Goal: Task Accomplishment & Management: Manage account settings

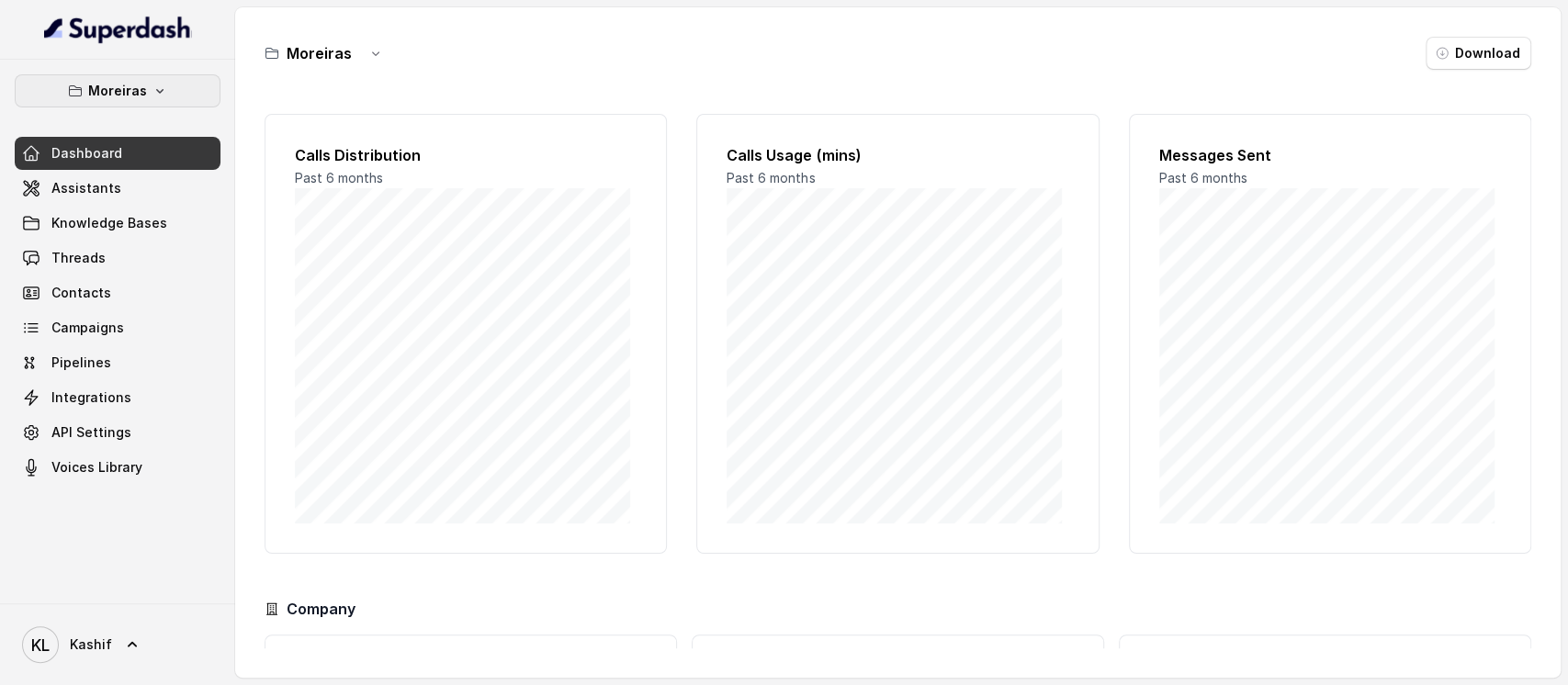
click at [132, 77] on button "Moreiras" at bounding box center [117, 91] width 205 height 33
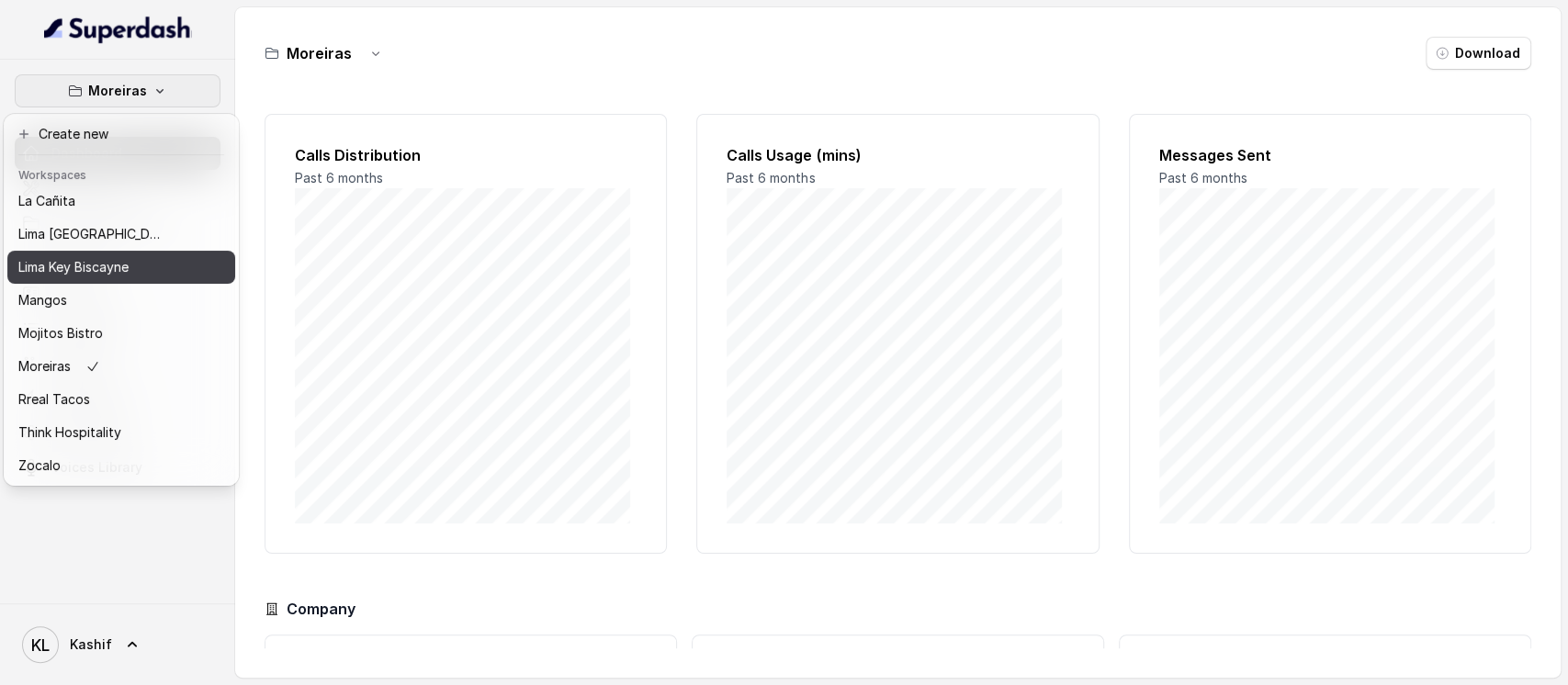
scroll to position [254, 0]
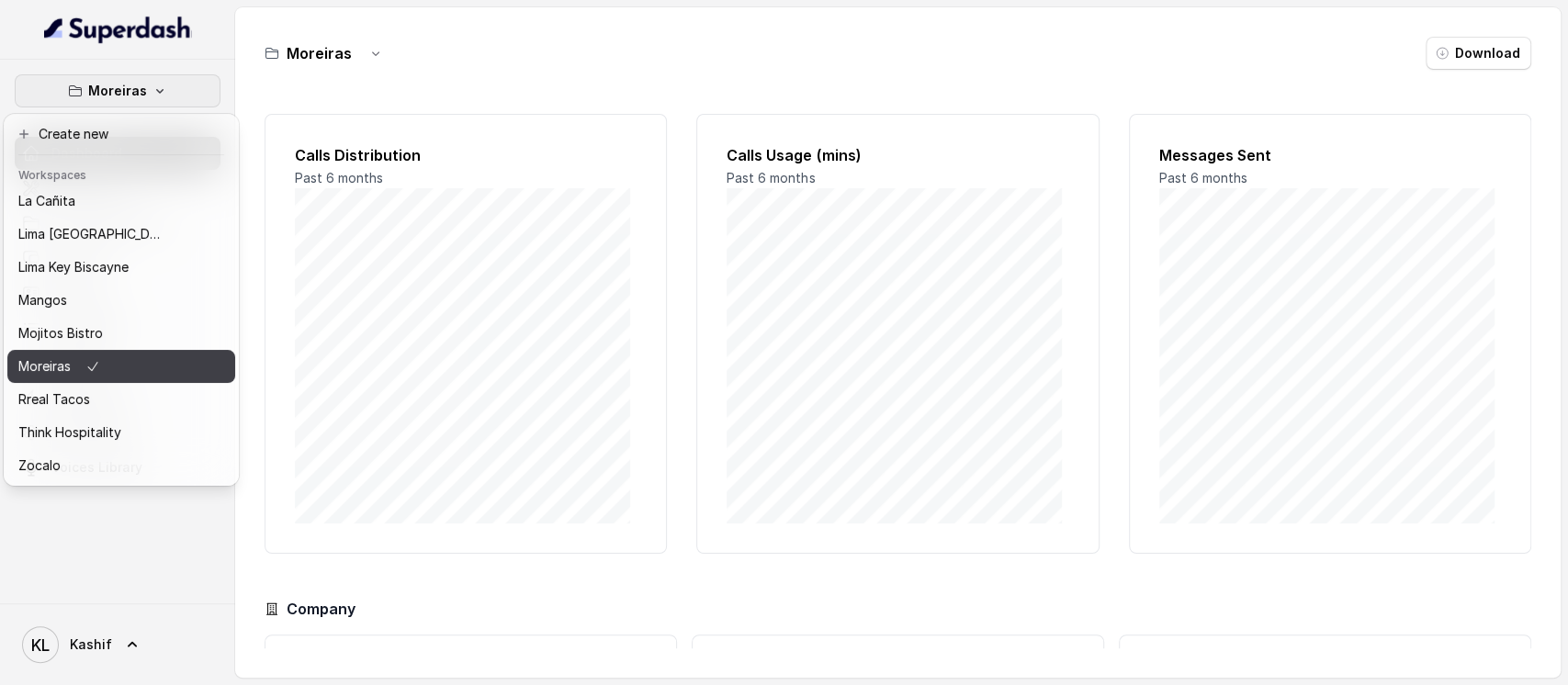
click at [151, 356] on div "Moreiras" at bounding box center [92, 367] width 147 height 22
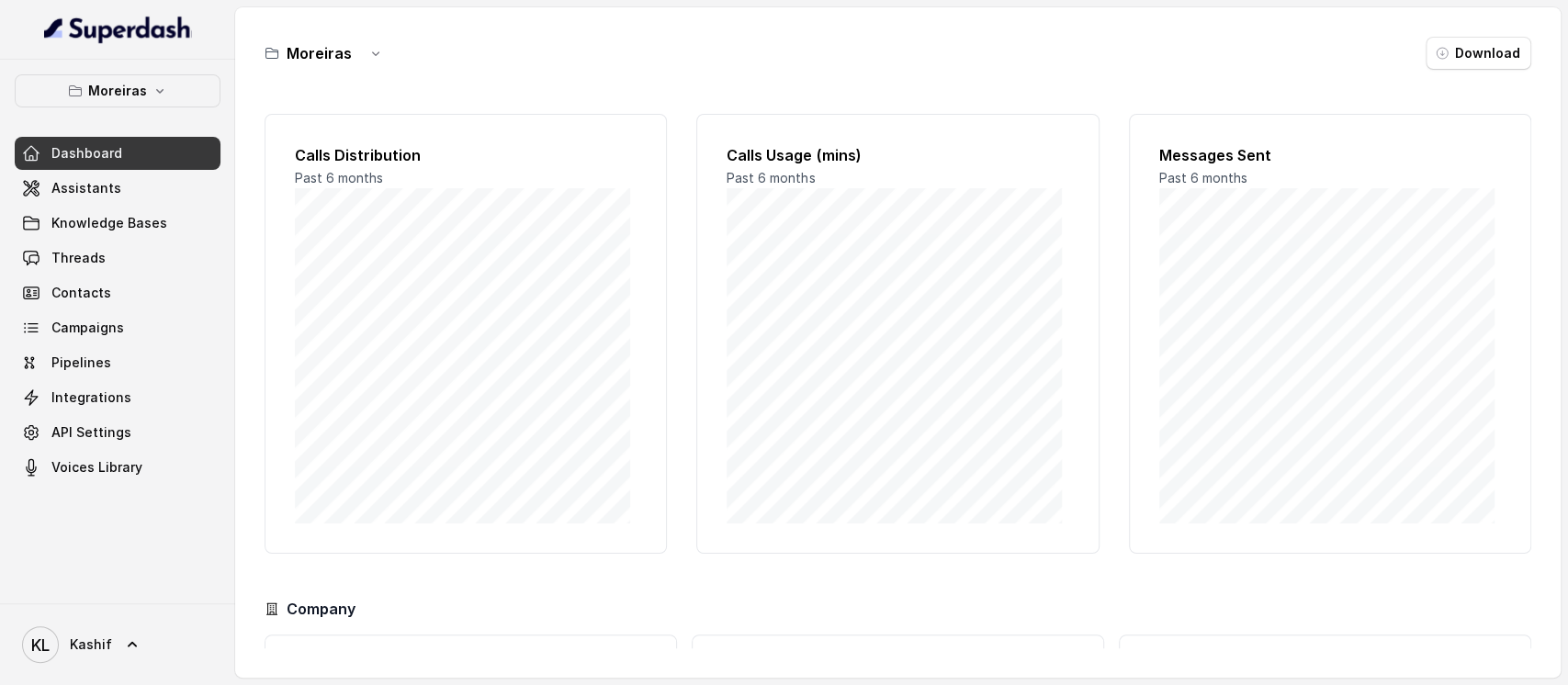
click at [154, 64] on div "Moreiras Dashboard Assistants Knowledge Bases Threads Contacts Campaigns Pipeli…" at bounding box center [118, 332] width 235 height 544
click at [152, 90] on icon "button" at bounding box center [159, 91] width 14 height 14
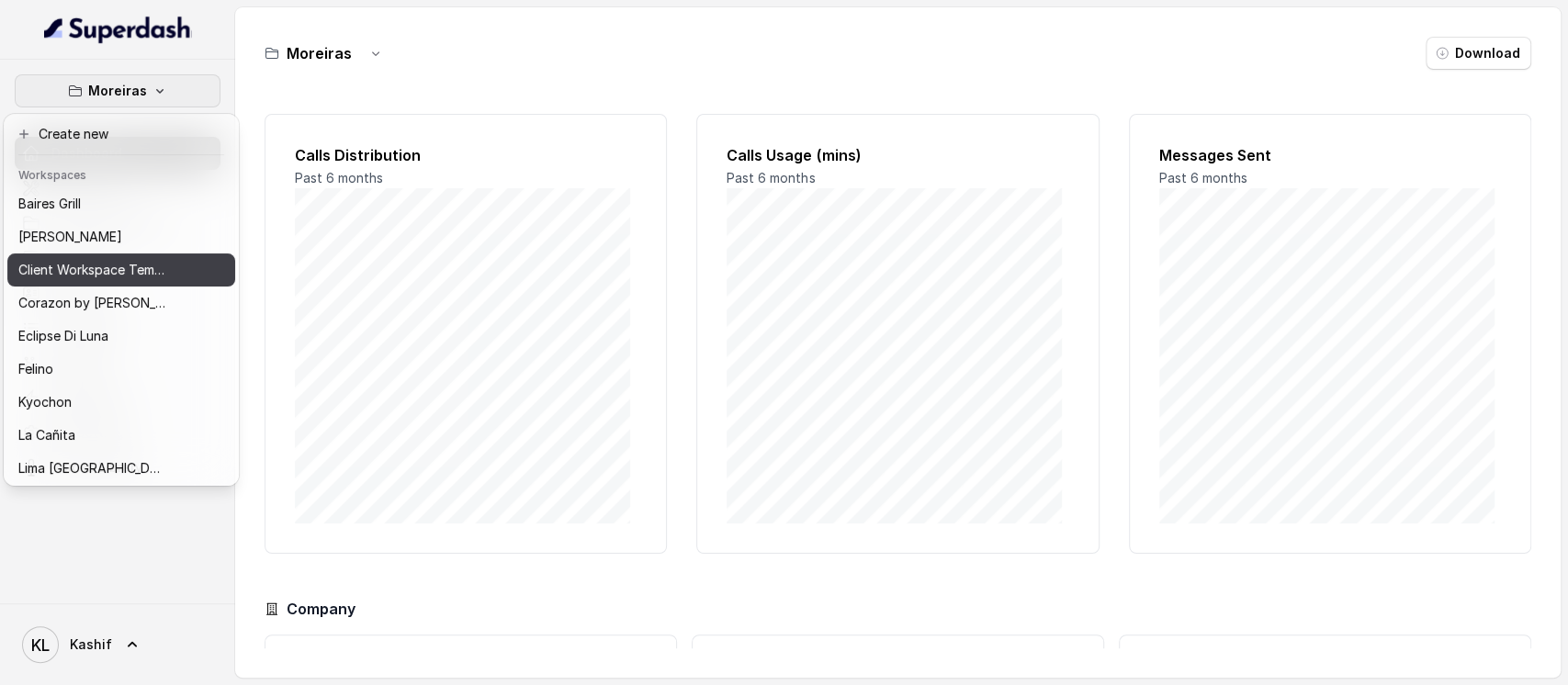
scroll to position [0, 0]
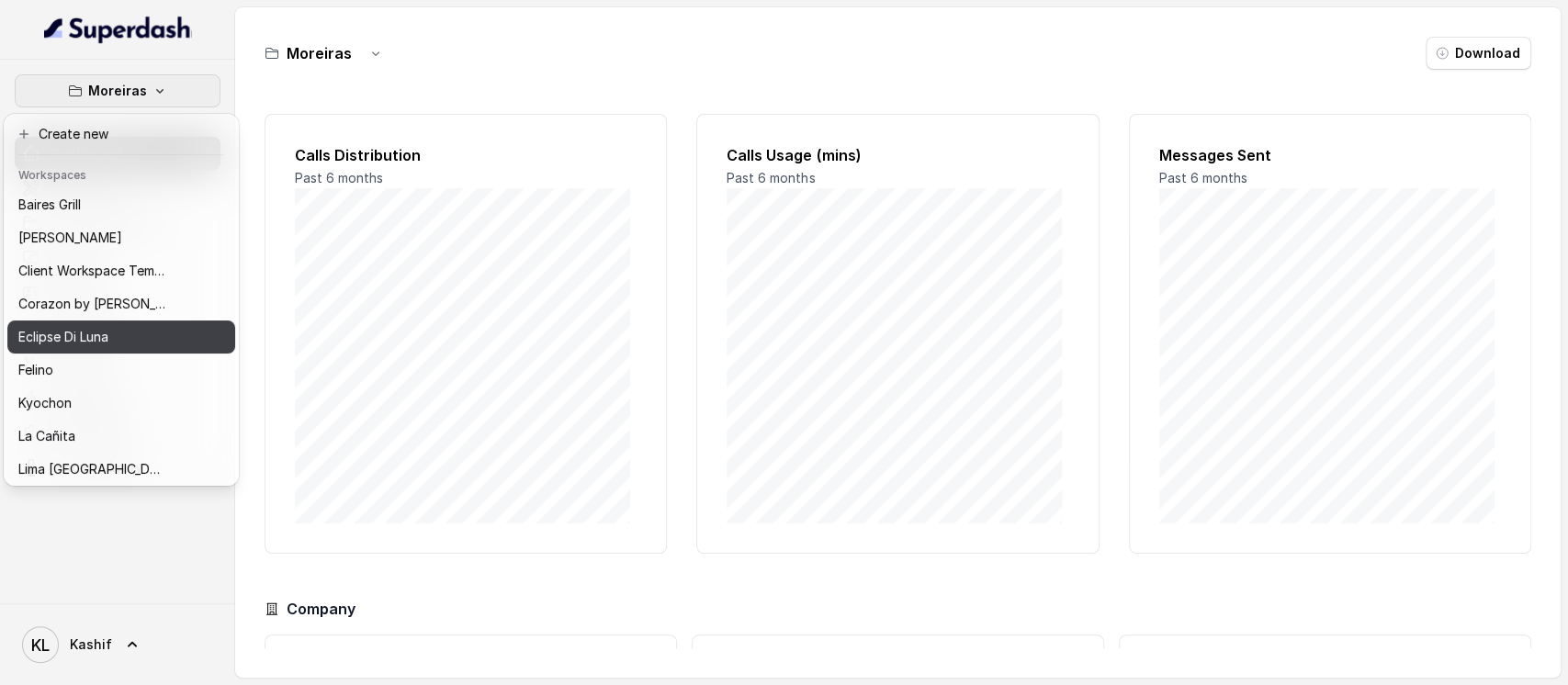
click at [133, 333] on div "Eclipse Di Luna" at bounding box center [92, 337] width 147 height 22
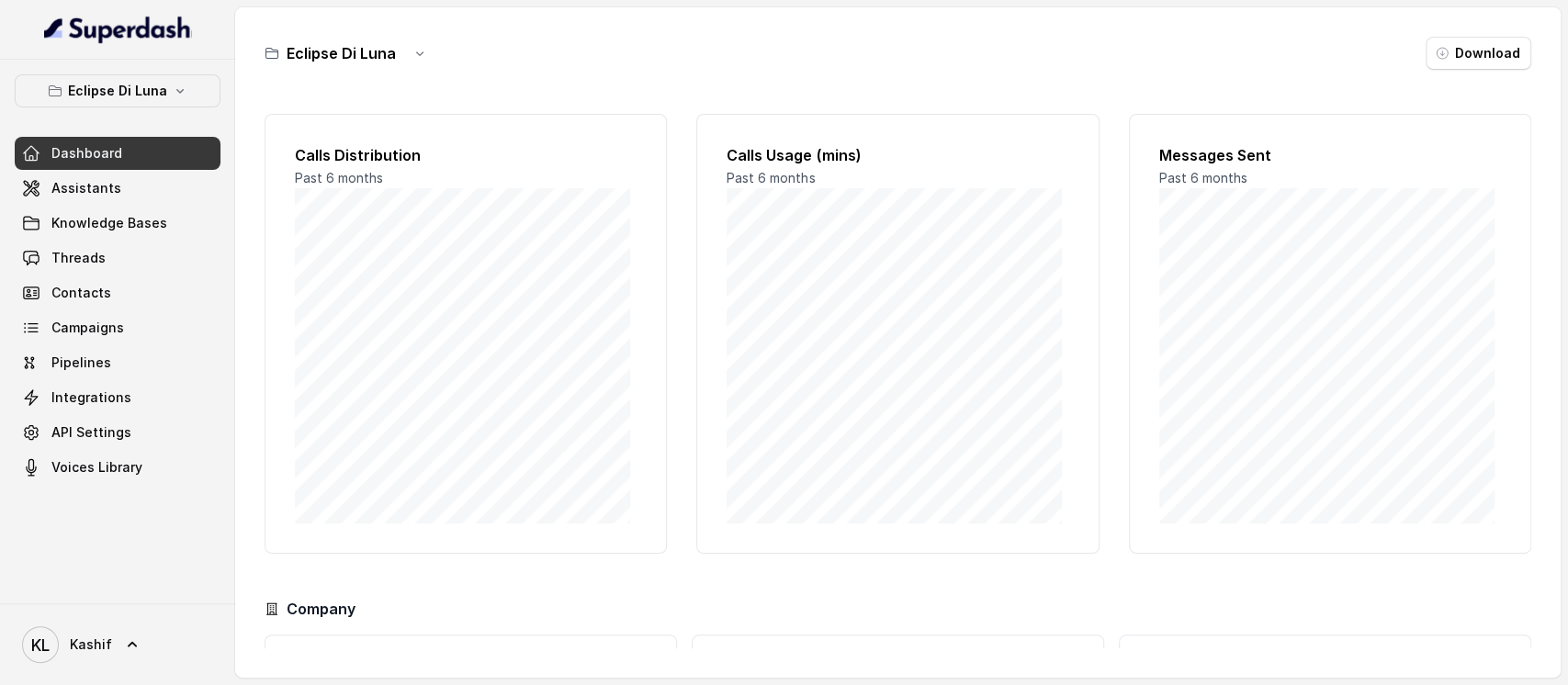
click at [389, 57] on div "Eclipse Di Luna" at bounding box center [350, 53] width 172 height 33
click at [414, 56] on icon "button" at bounding box center [419, 53] width 14 height 14
click at [84, 186] on main "Eclipse [PERSON_NAME] Download Calls Distribution Past 6 months Calls Usage (mi…" at bounding box center [784, 342] width 1568 height 685
click at [85, 184] on span "Assistants" at bounding box center [86, 188] width 69 height 18
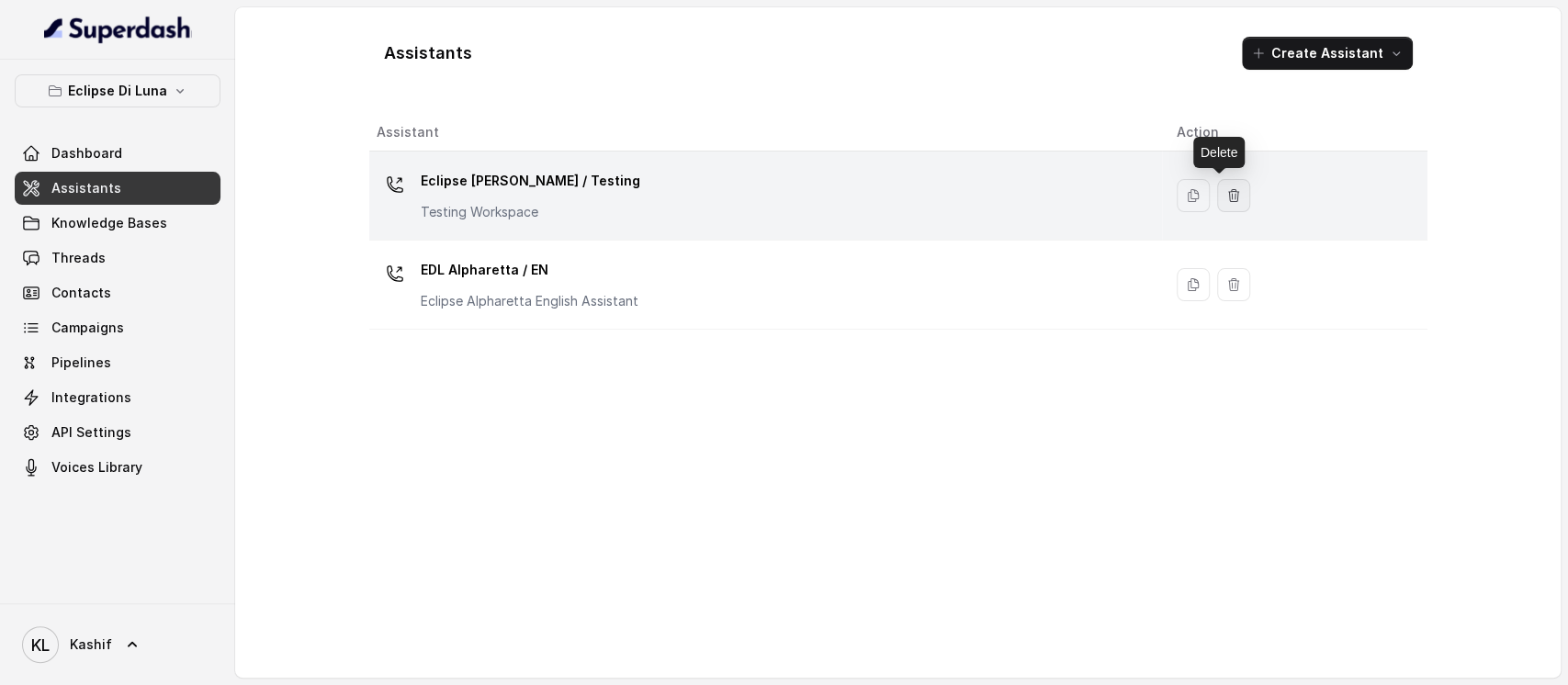
click at [1217, 202] on button "button" at bounding box center [1233, 196] width 33 height 33
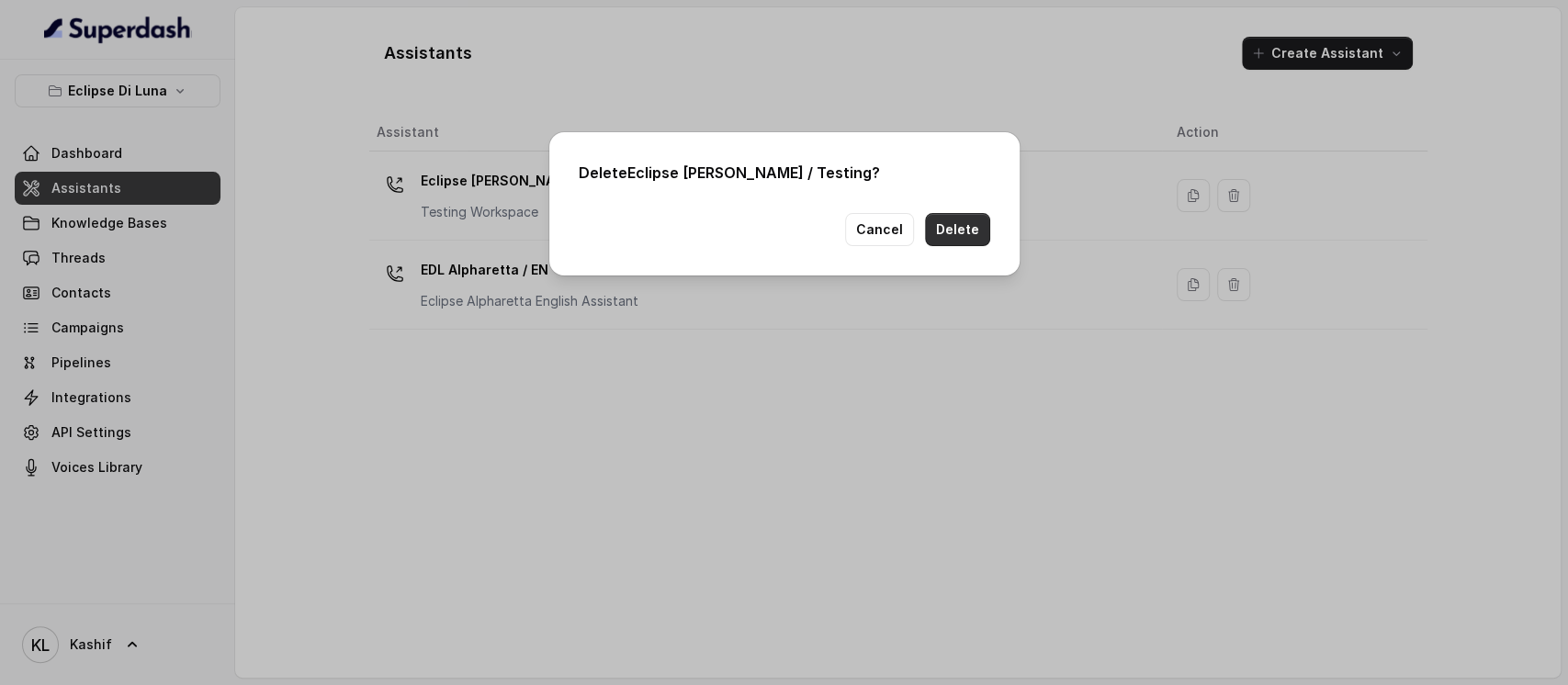
click at [975, 220] on button "Delete" at bounding box center [958, 230] width 66 height 33
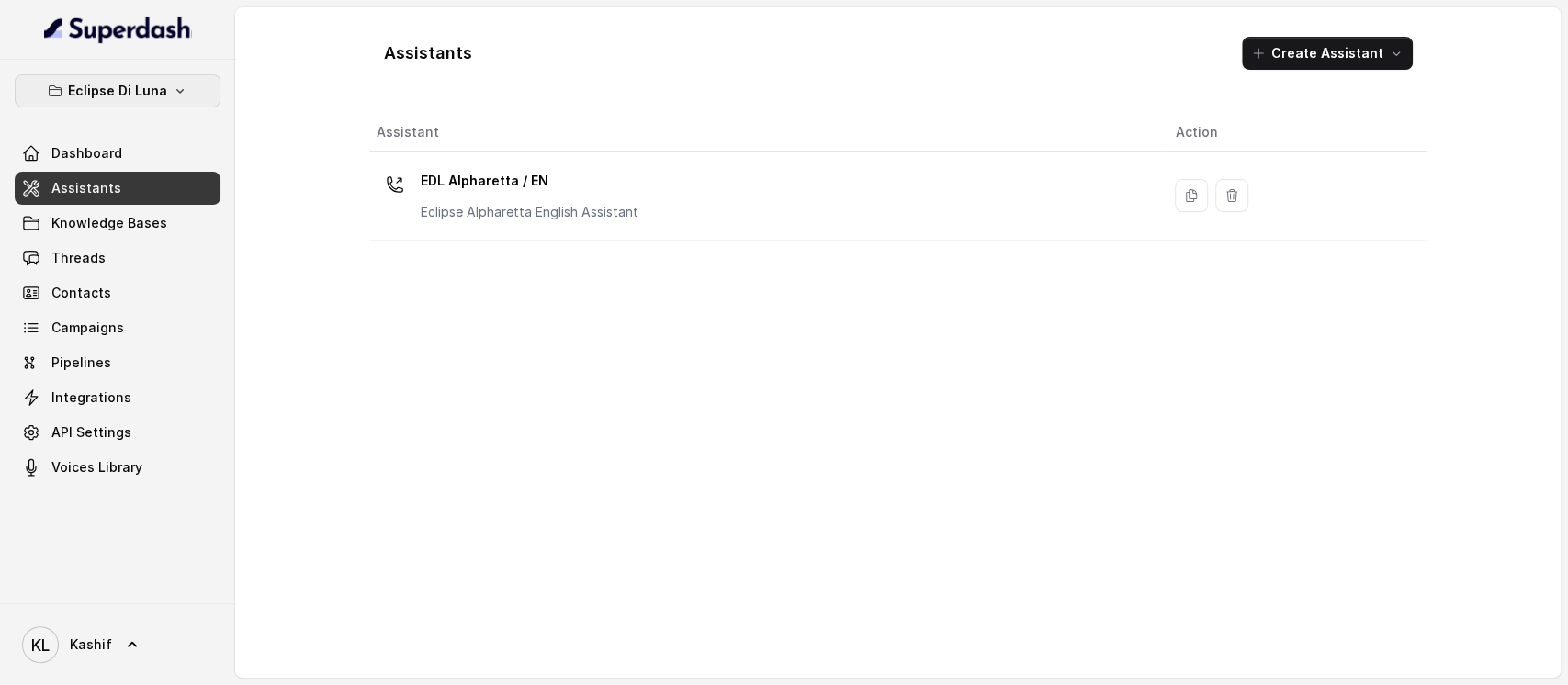
click at [164, 92] on button "Eclipse Di Luna" at bounding box center [117, 91] width 205 height 33
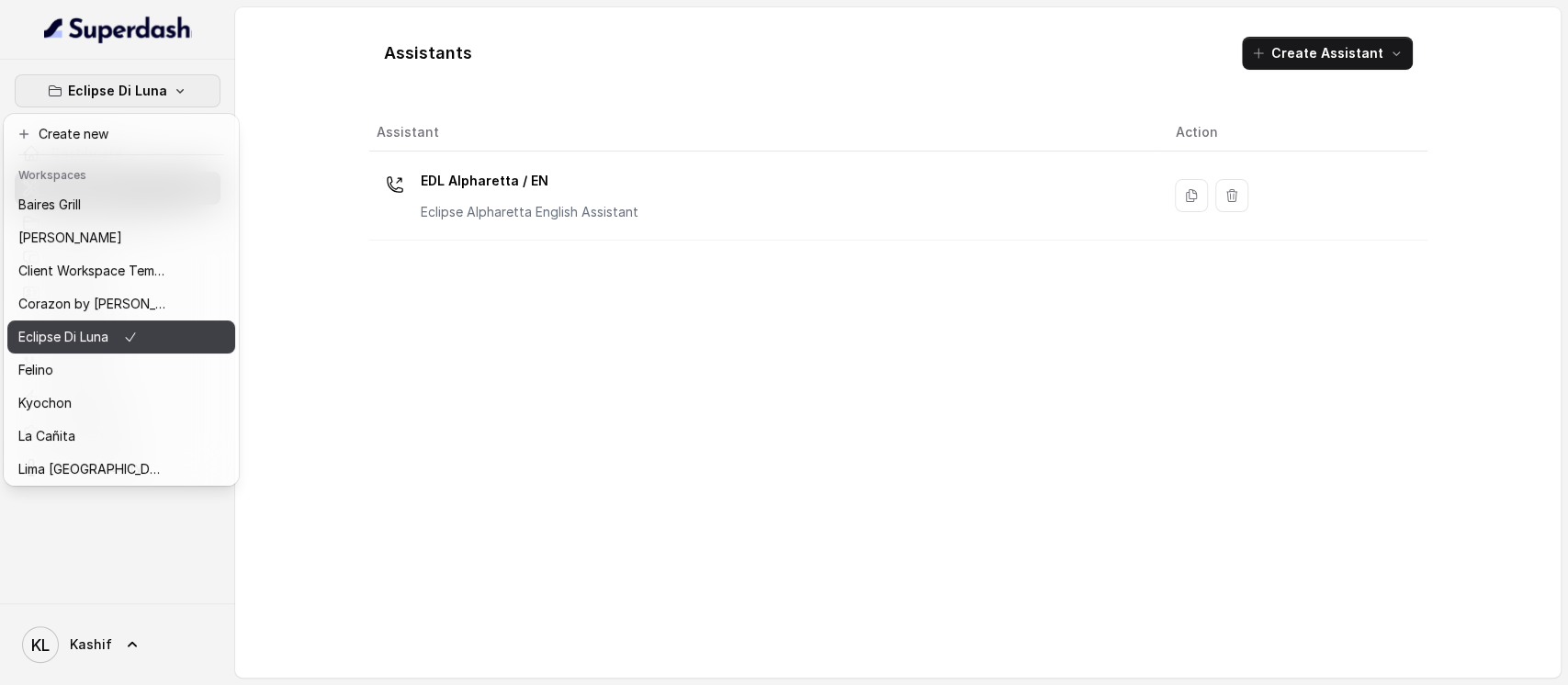
click at [554, 320] on div "Eclipse [PERSON_NAME] Dashboard Assistants Knowledge Bases Threads Contacts Cam…" at bounding box center [784, 342] width 1568 height 685
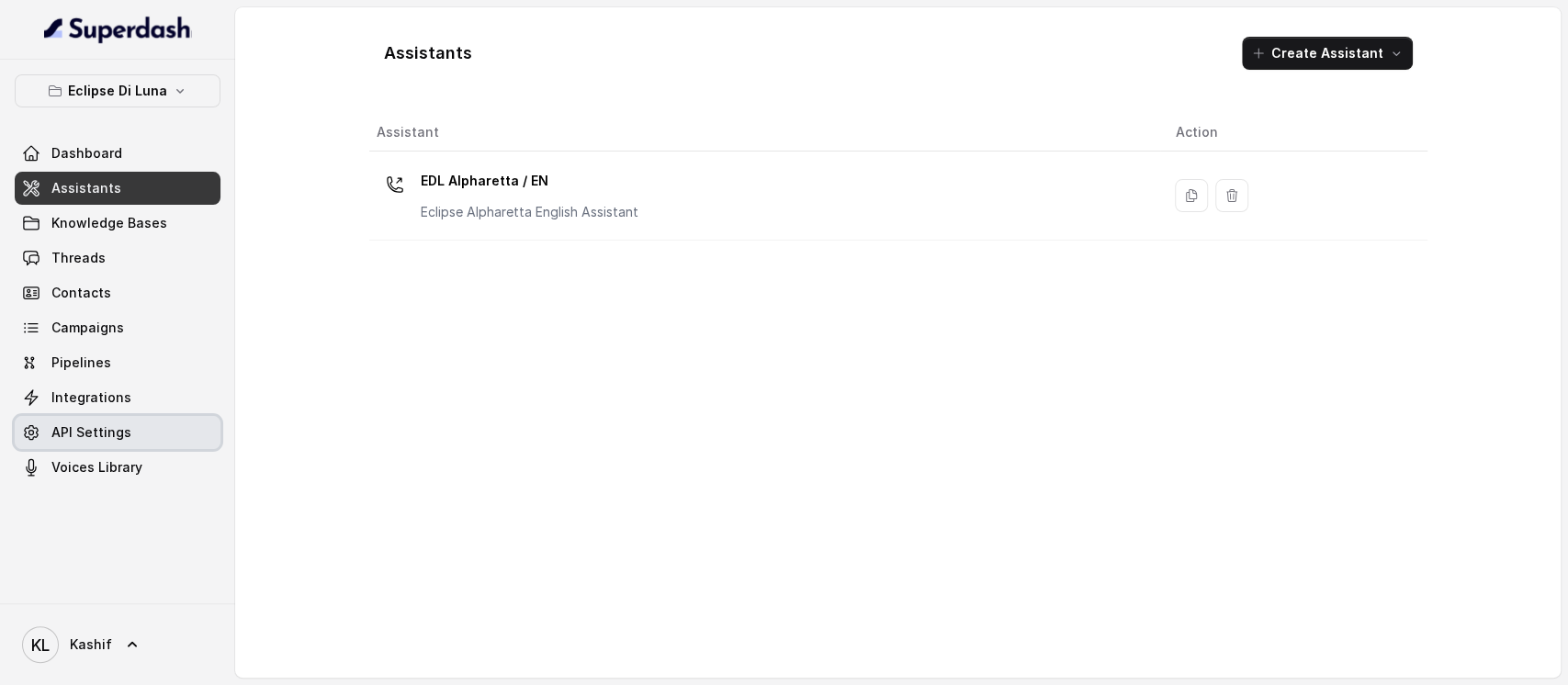
click at [136, 425] on link "API Settings" at bounding box center [117, 432] width 205 height 33
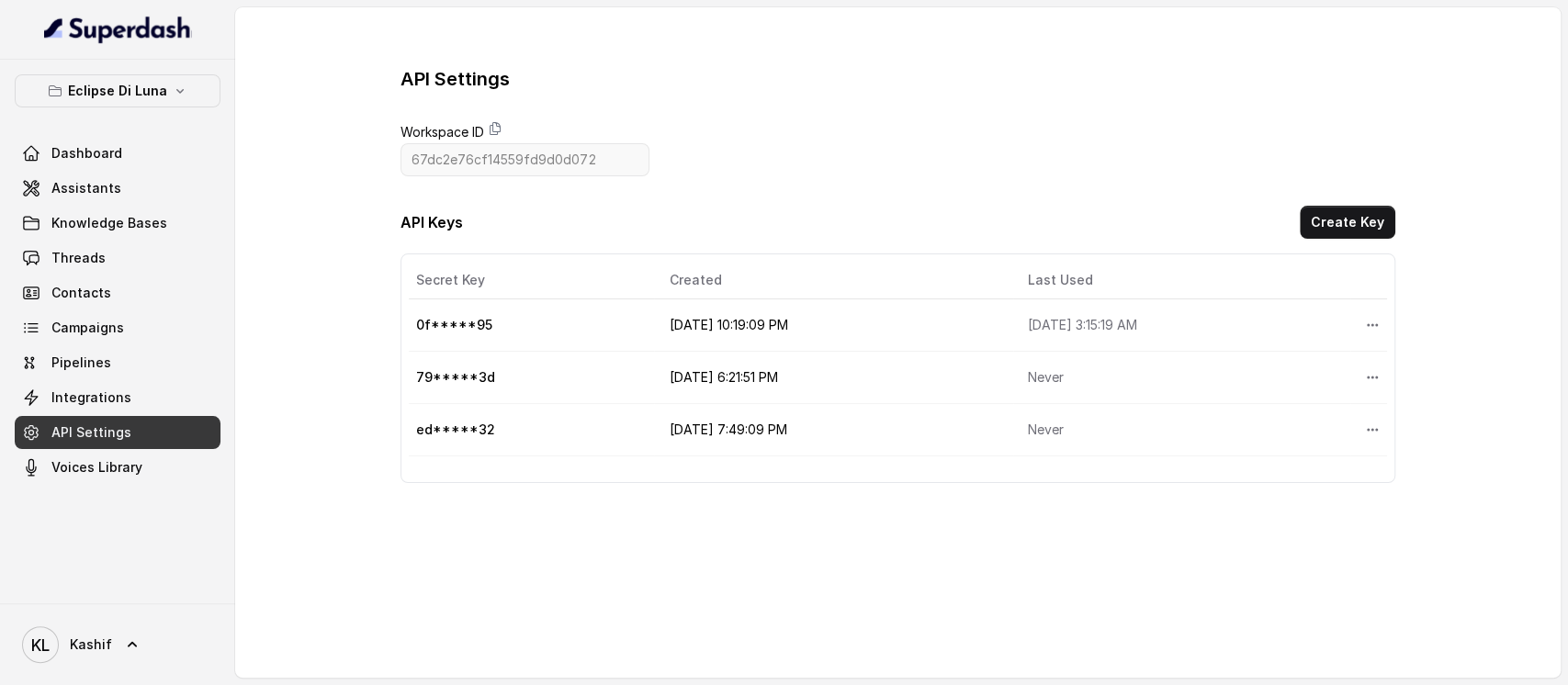
scroll to position [18, 0]
click at [1356, 309] on button "More options" at bounding box center [1372, 325] width 33 height 33
click at [1325, 360] on button "Delete" at bounding box center [1326, 350] width 91 height 33
click at [1365, 317] on icon "More options" at bounding box center [1371, 324] width 14 height 14
click at [1354, 355] on button "Delete" at bounding box center [1326, 350] width 91 height 33
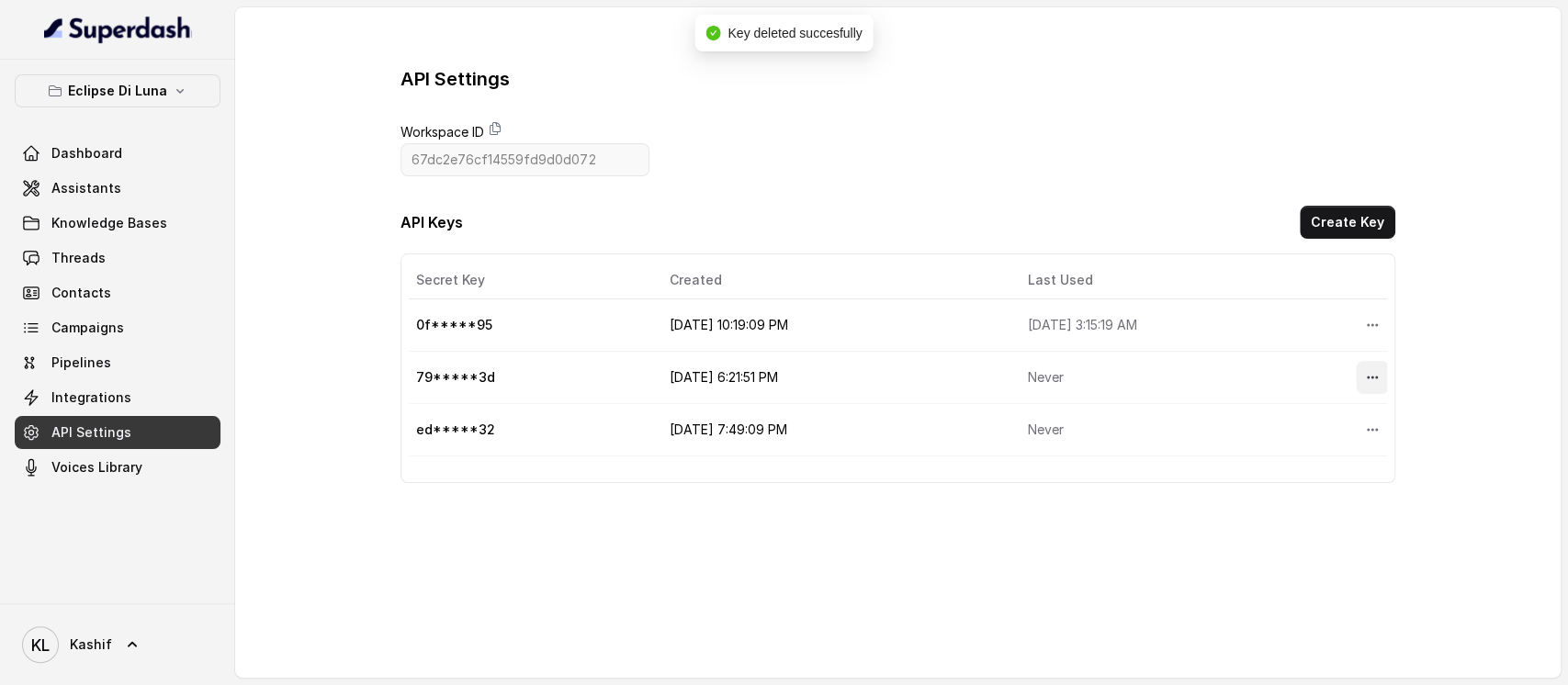
scroll to position [0, 0]
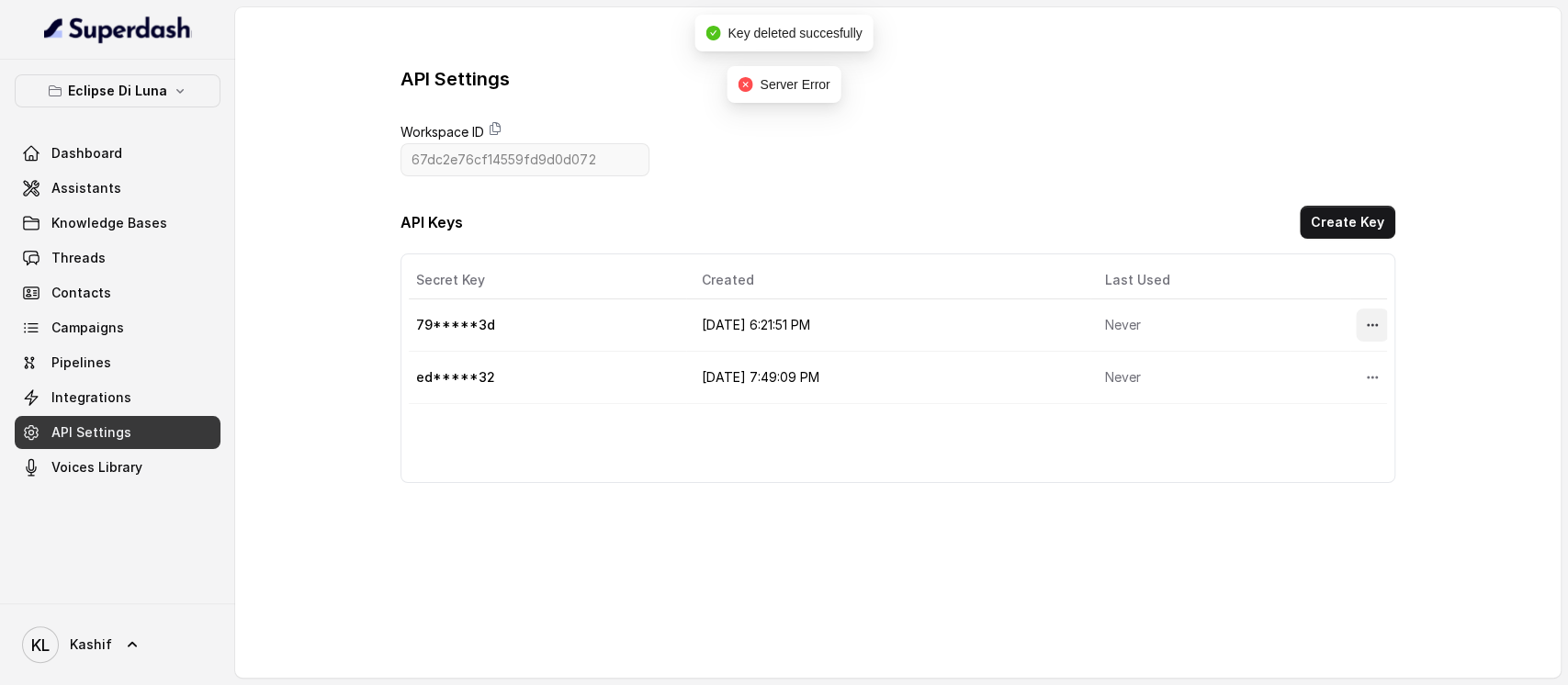
click at [1365, 328] on icon "More options" at bounding box center [1371, 324] width 14 height 14
click at [1338, 365] on button "Delete" at bounding box center [1326, 370] width 91 height 33
click at [1366, 376] on icon "More options" at bounding box center [1371, 377] width 11 height 3
click at [1328, 420] on div "Secret Key Created Last Used Actions ed*****32 [DATE] 7:49:09 PM Never" at bounding box center [897, 369] width 993 height 230
click at [1366, 324] on icon "More options" at bounding box center [1371, 325] width 11 height 3
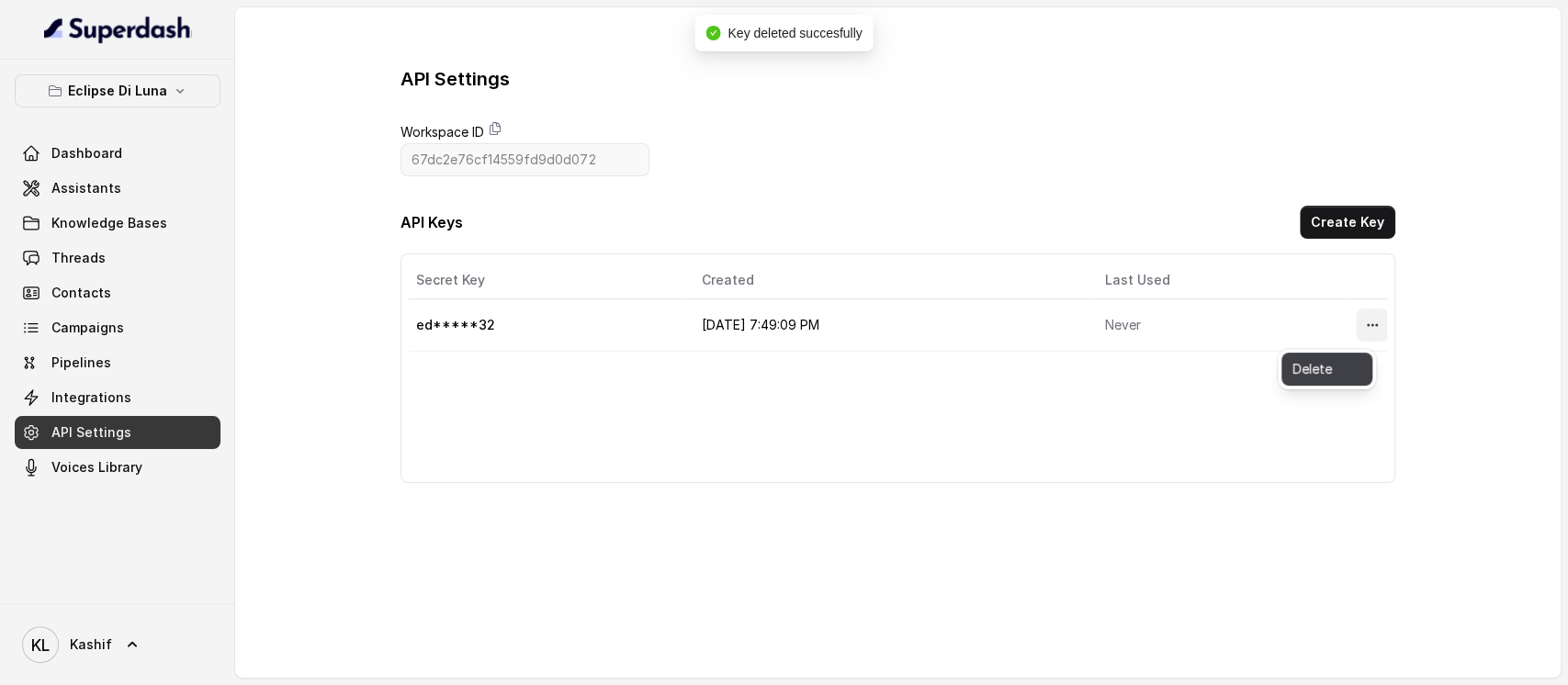
click at [1351, 375] on button "Delete" at bounding box center [1326, 370] width 91 height 33
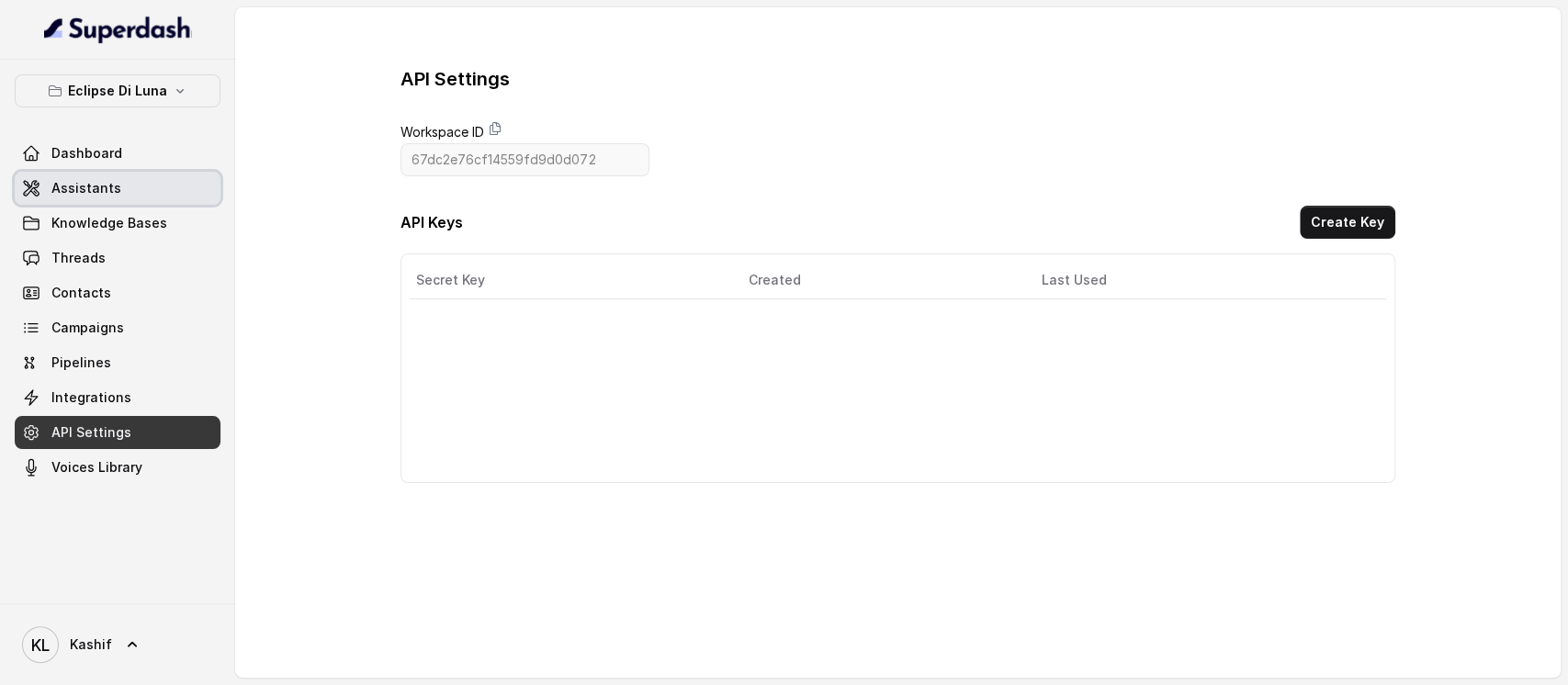
click at [68, 181] on span "Assistants" at bounding box center [86, 188] width 69 height 18
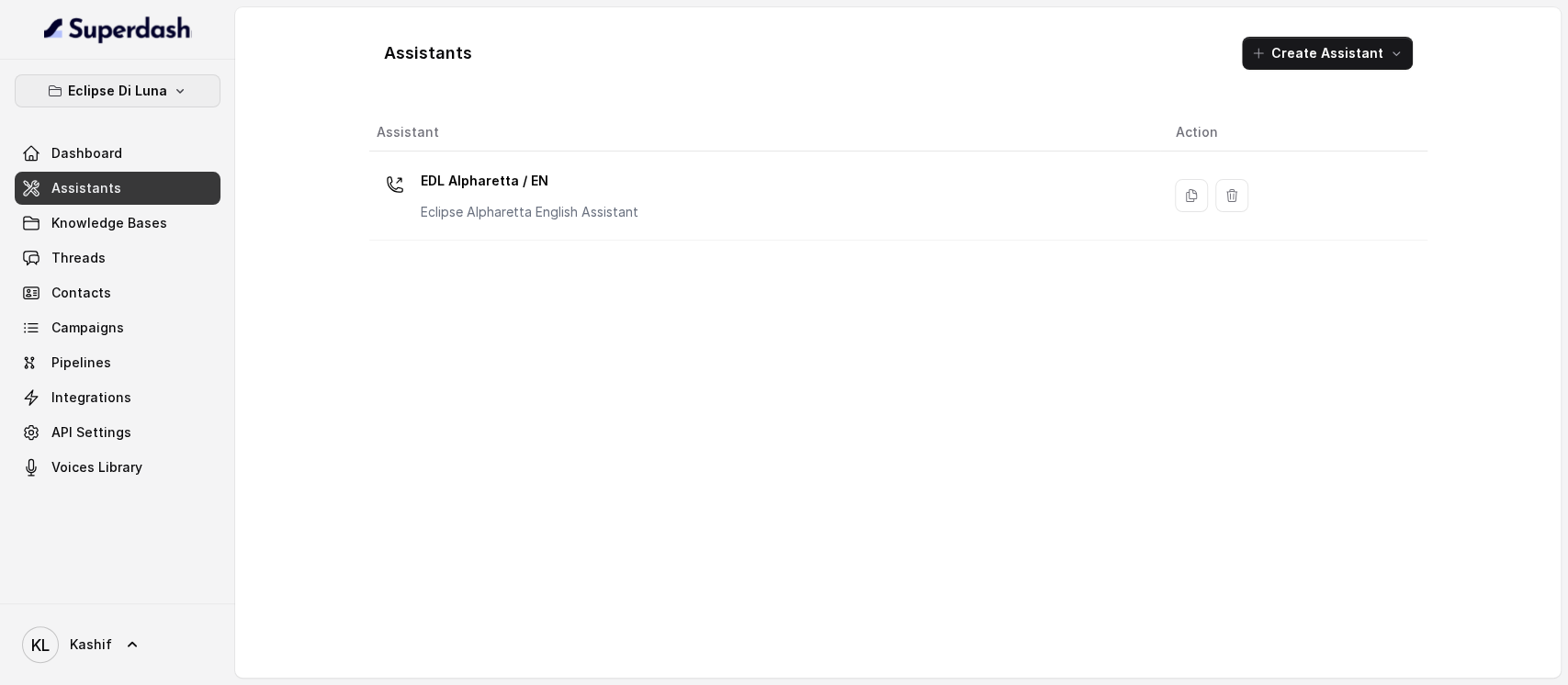
click at [173, 92] on icon "button" at bounding box center [179, 91] width 14 height 14
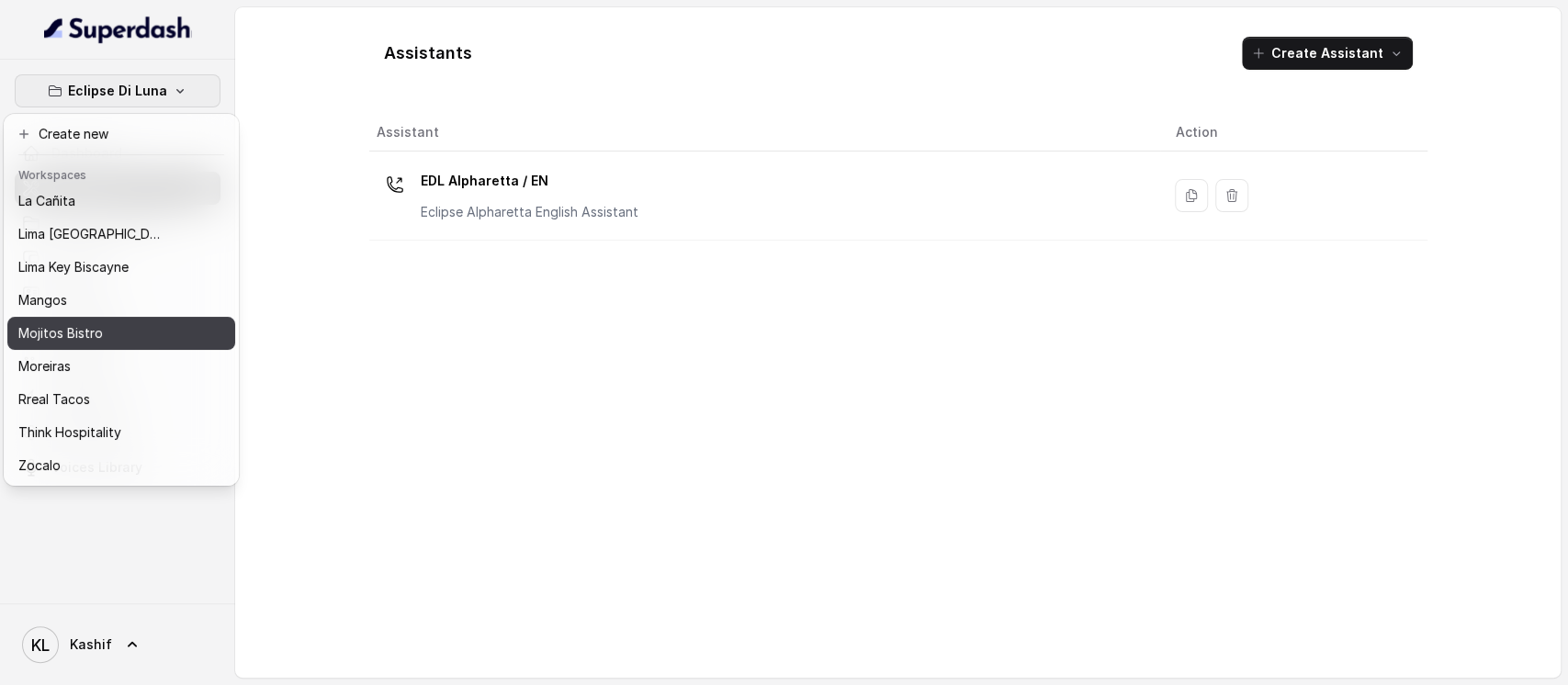
scroll to position [131, 0]
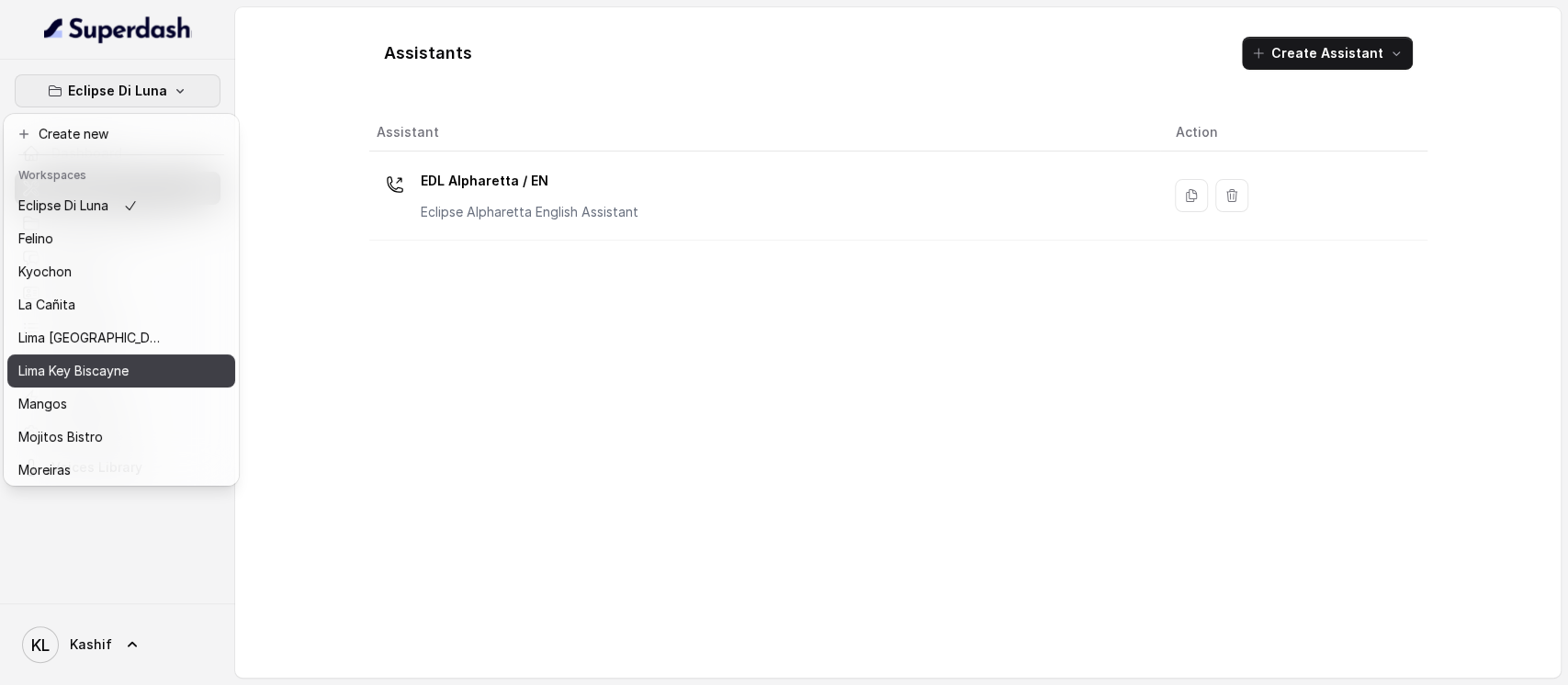
click at [154, 370] on div "Lima Key Biscayne" at bounding box center [92, 370] width 147 height 22
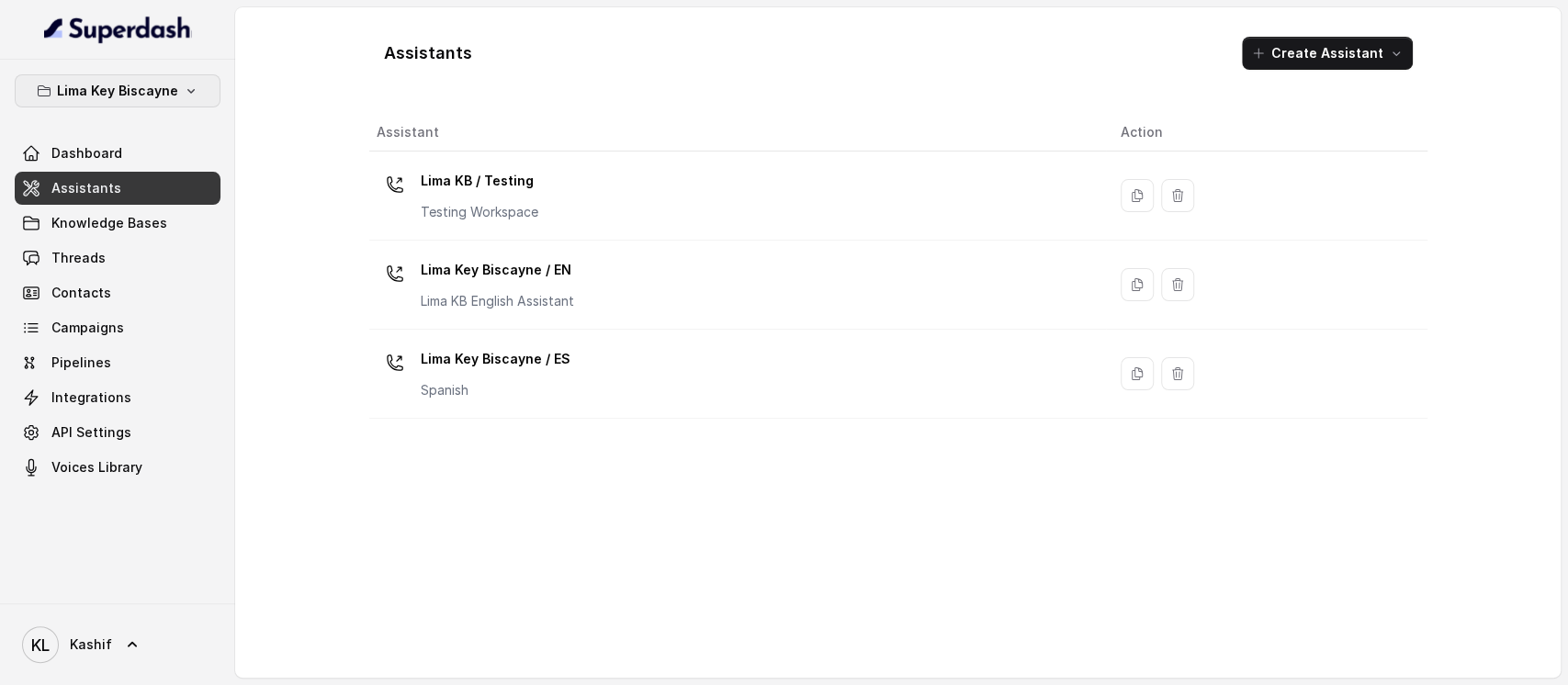
click at [162, 81] on p "Lima Key Biscayne" at bounding box center [118, 91] width 122 height 22
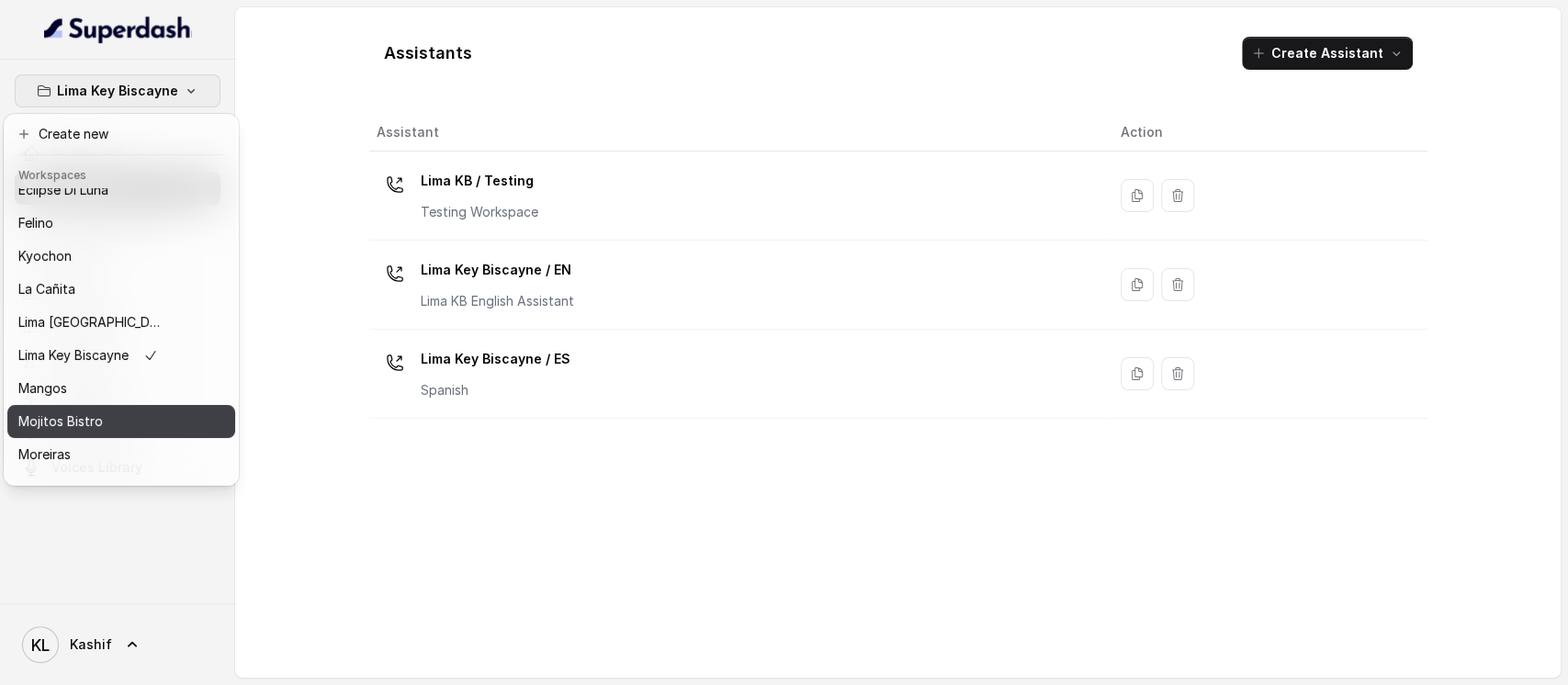
scroll to position [254, 0]
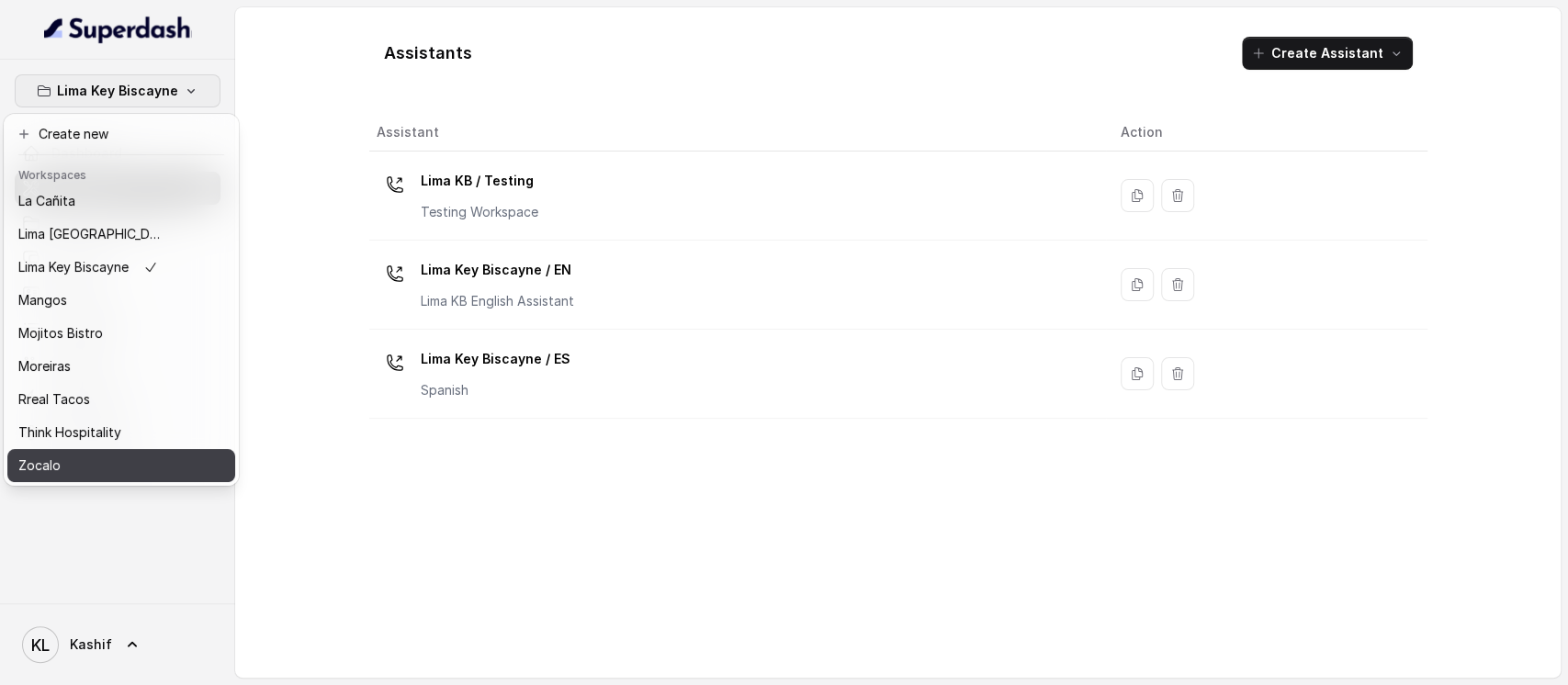
click at [134, 454] on div "Zocalo" at bounding box center [92, 465] width 147 height 22
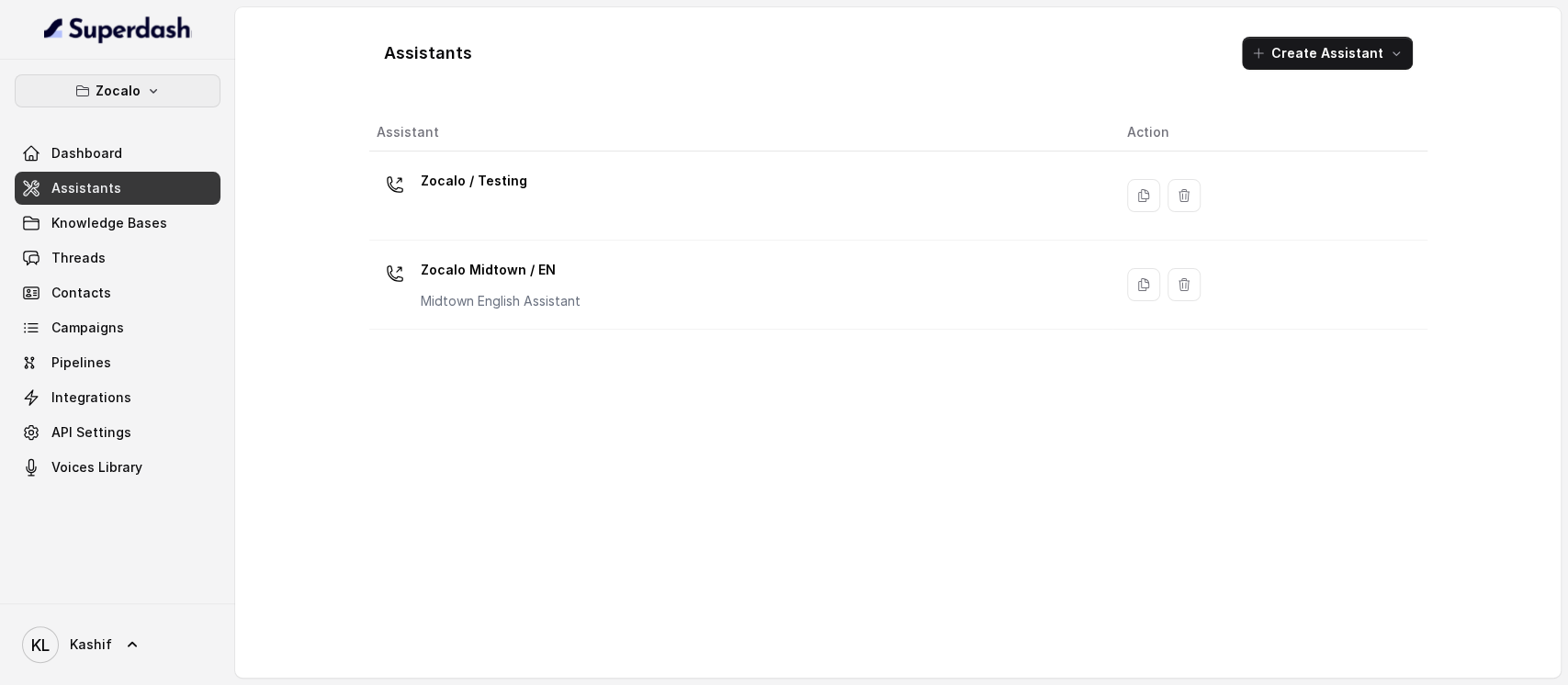
click at [164, 103] on button "Zocalo" at bounding box center [117, 91] width 205 height 33
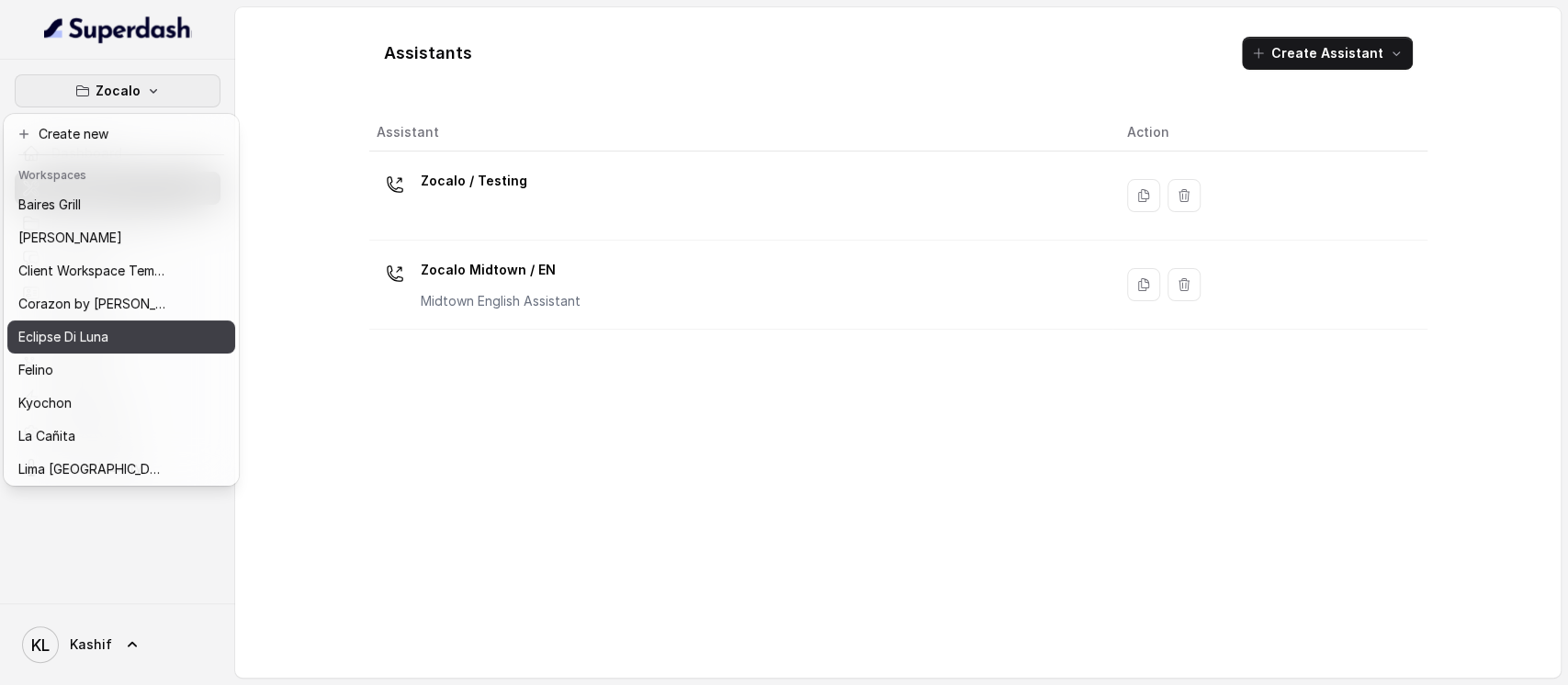
scroll to position [254, 0]
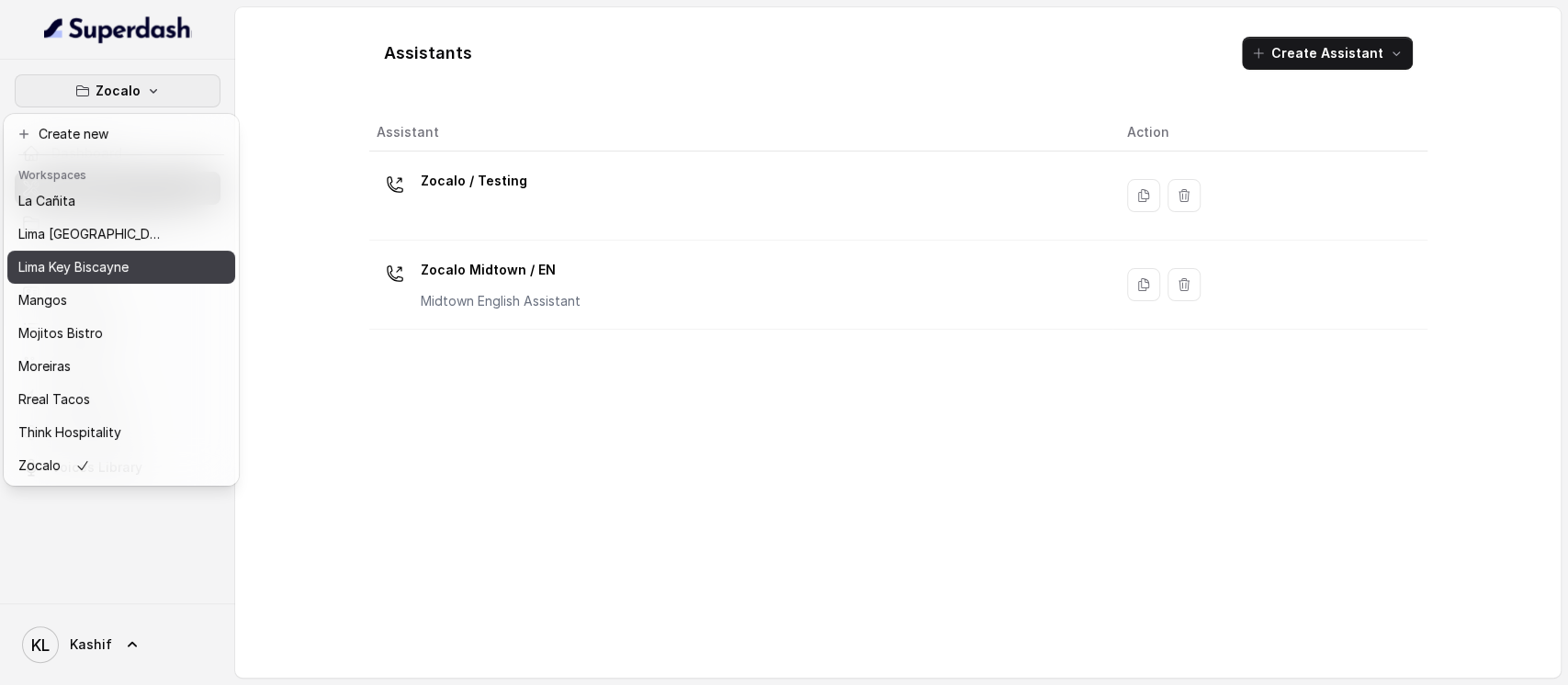
click at [160, 263] on button "Lima Key Biscayne" at bounding box center [122, 267] width 228 height 33
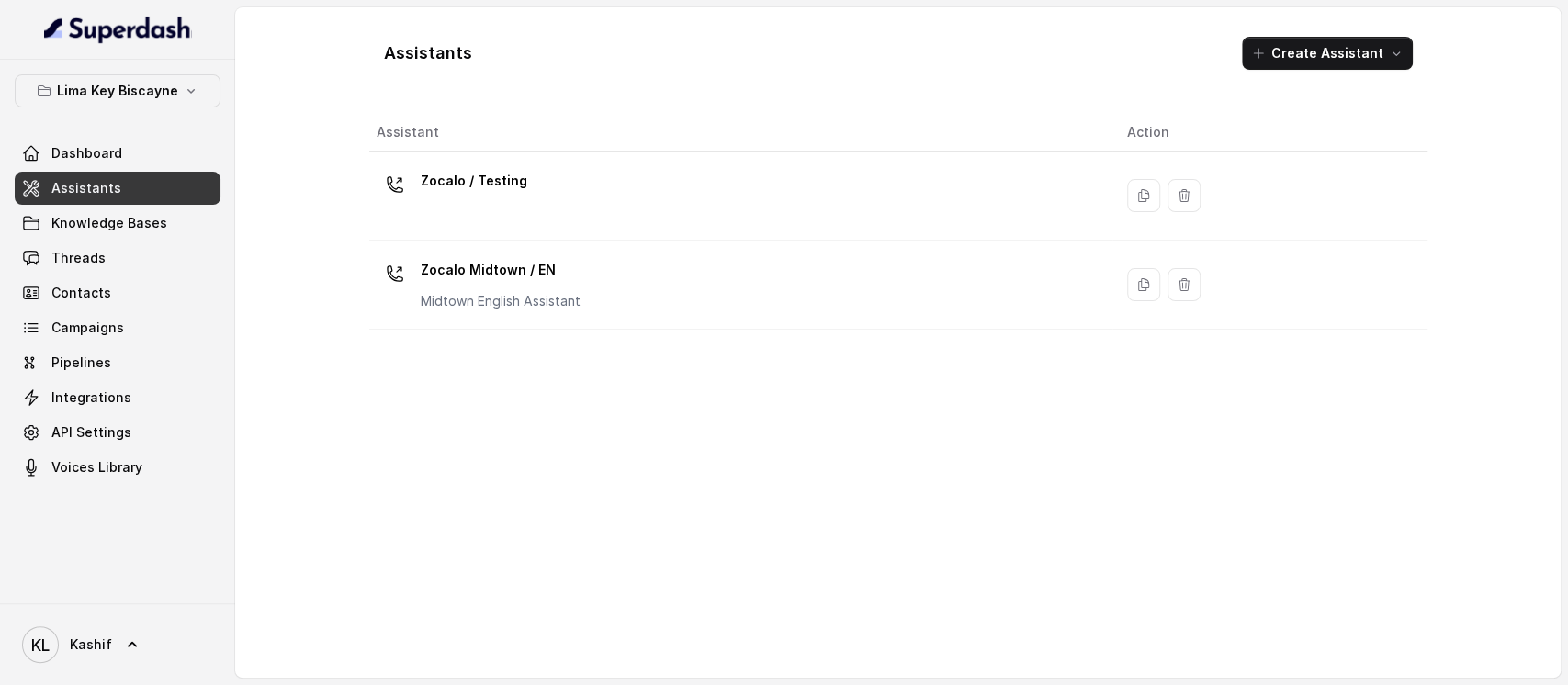
click at [133, 107] on div "Lima Key Biscayne Dashboard Assistants Knowledge Bases Threads Contacts Campaig…" at bounding box center [117, 279] width 205 height 410
click at [156, 95] on p "Lima Key Biscayne" at bounding box center [118, 91] width 122 height 22
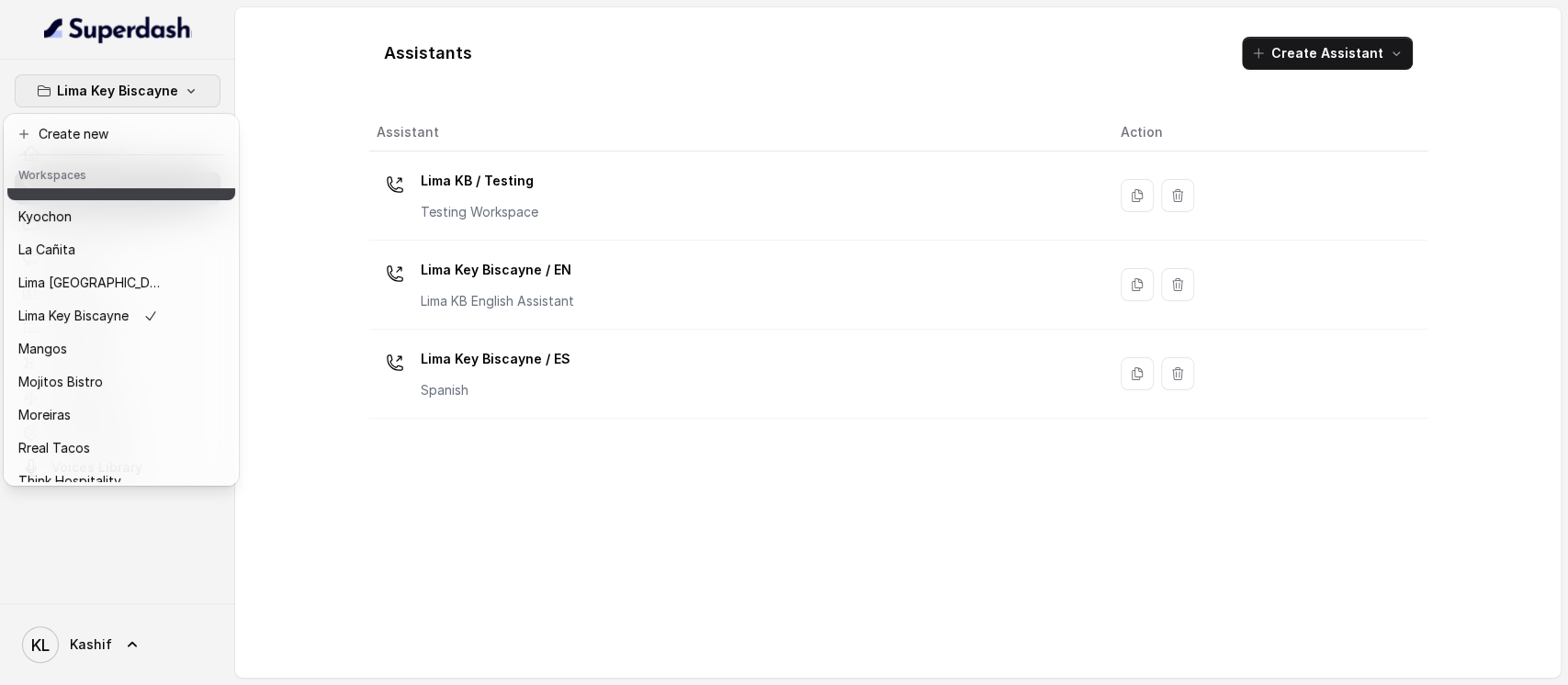
scroll to position [254, 0]
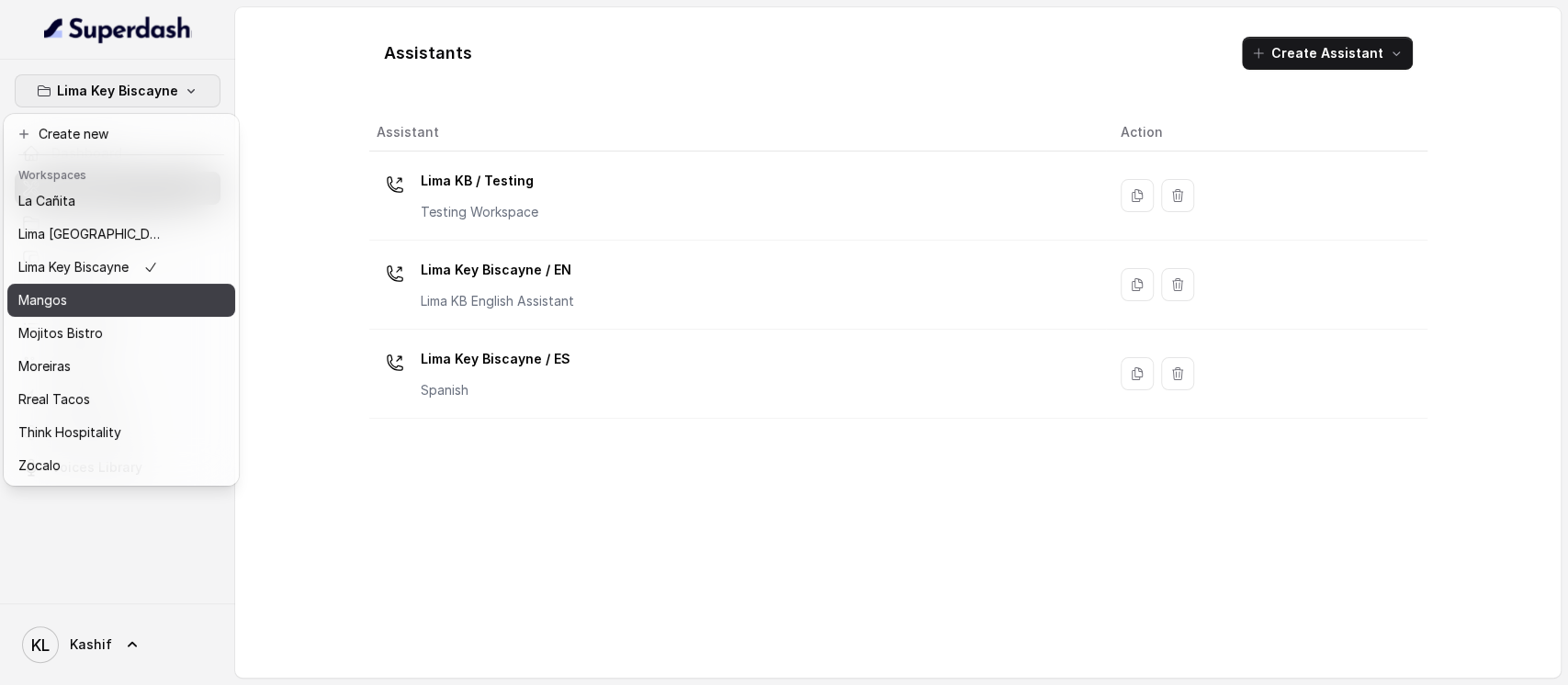
click at [125, 289] on div "Mangos" at bounding box center [92, 300] width 147 height 22
